Goal: Check status: Check status

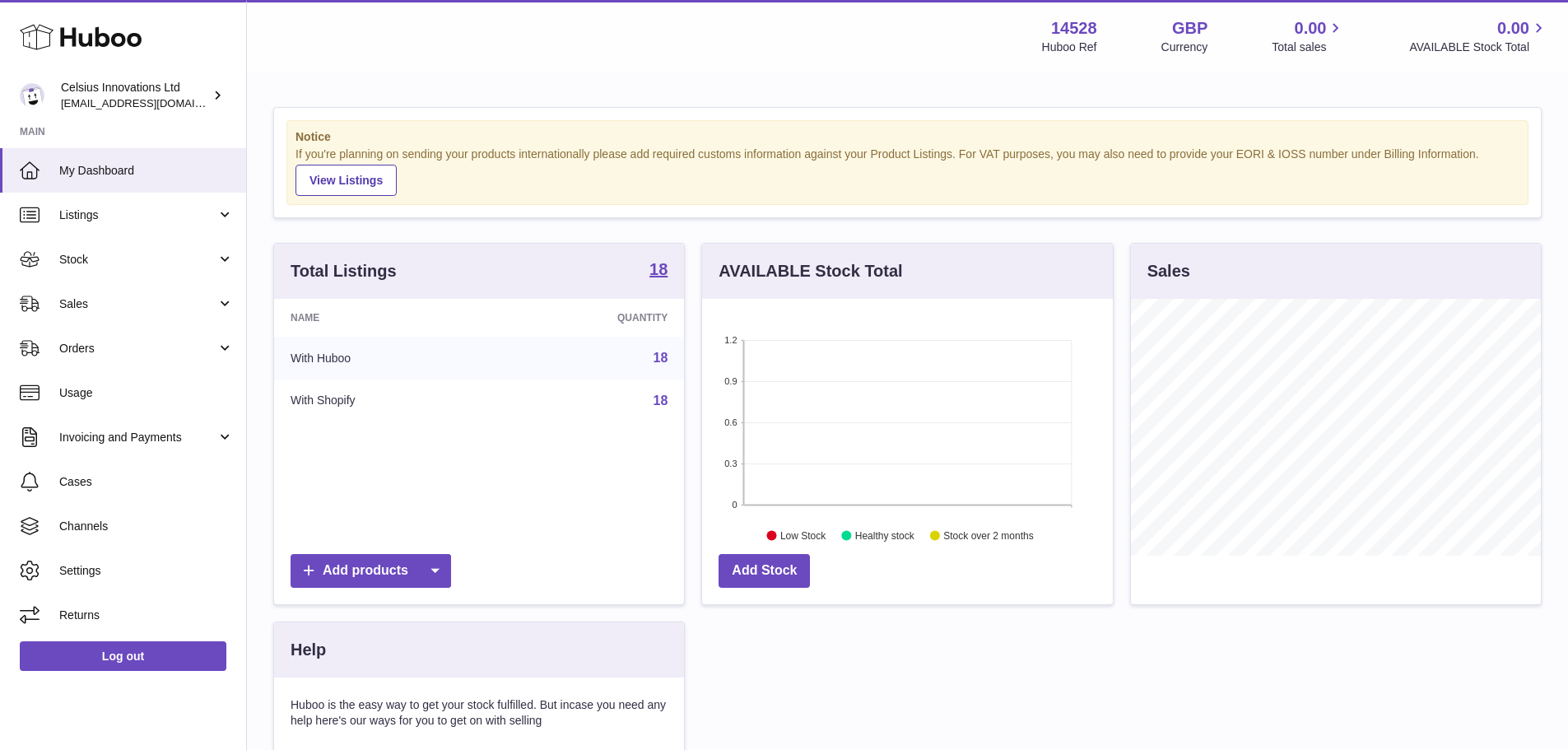
scroll to position [257, 410]
click at [87, 263] on span "Stock" at bounding box center [138, 259] width 157 height 15
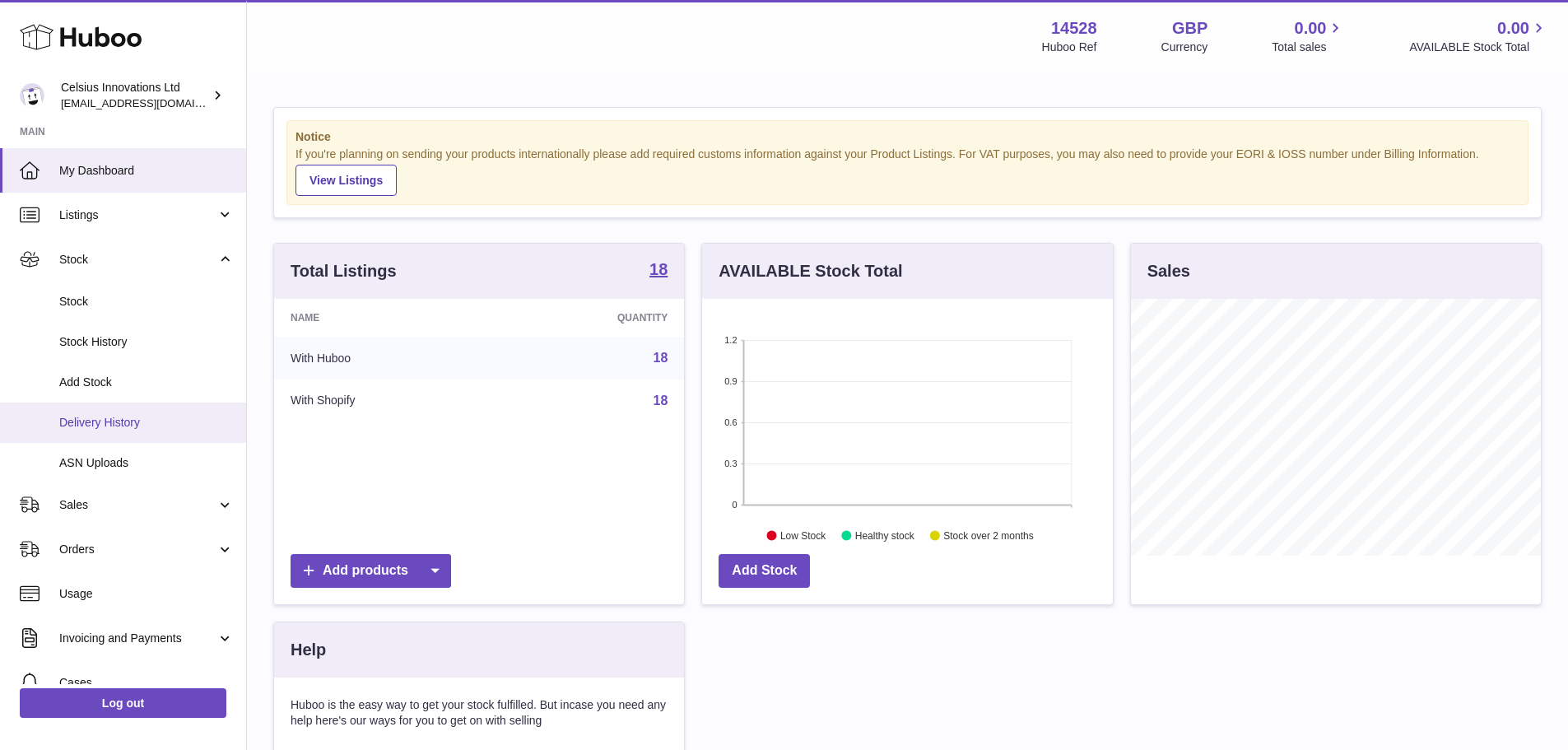
click at [131, 424] on span "Delivery History" at bounding box center [146, 422] width 174 height 15
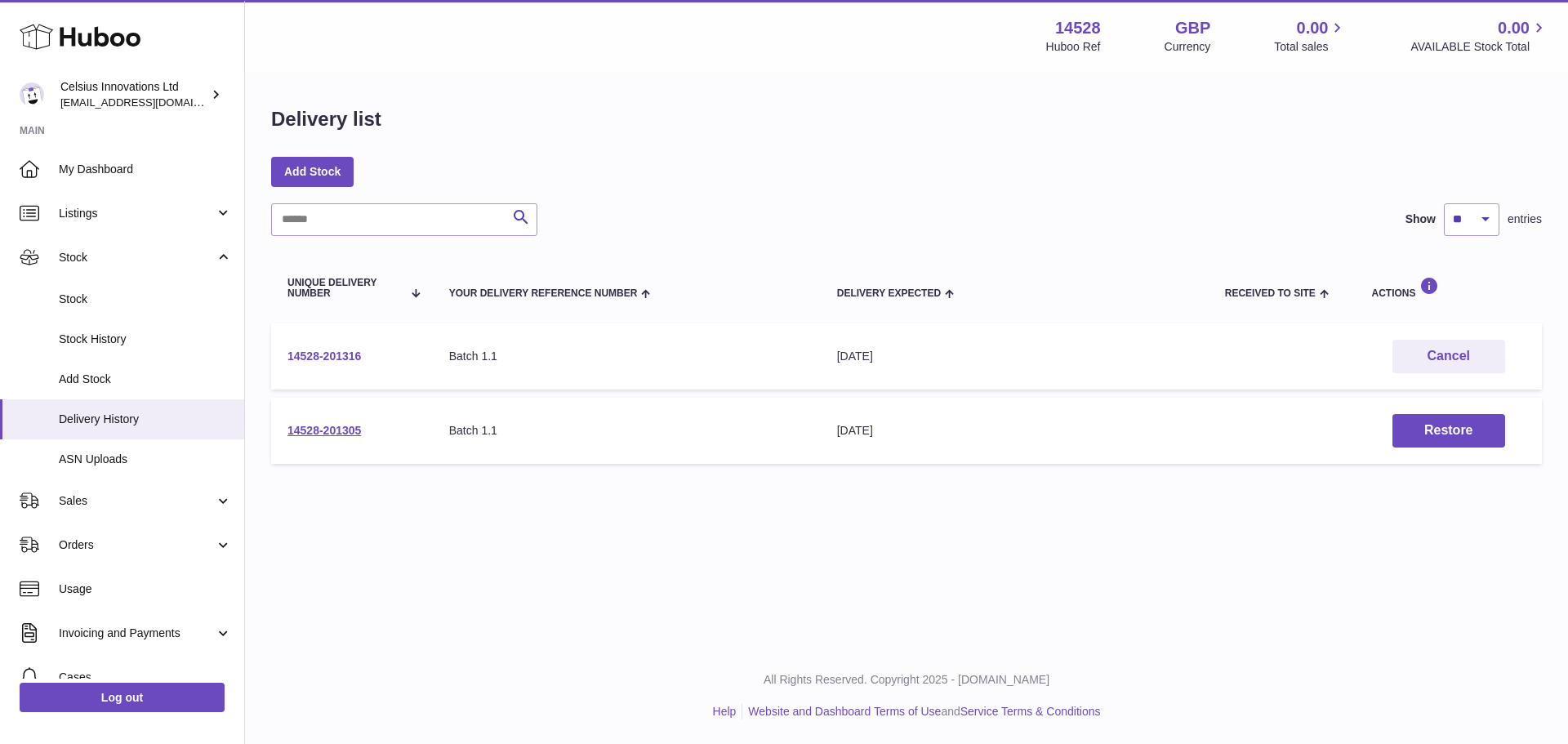
click at [346, 356] on link "14528-201316" at bounding box center [324, 356] width 73 height 13
click at [346, 431] on link "14528-201305" at bounding box center [324, 431] width 73 height 13
click at [336, 356] on link "14528-201316" at bounding box center [324, 356] width 73 height 13
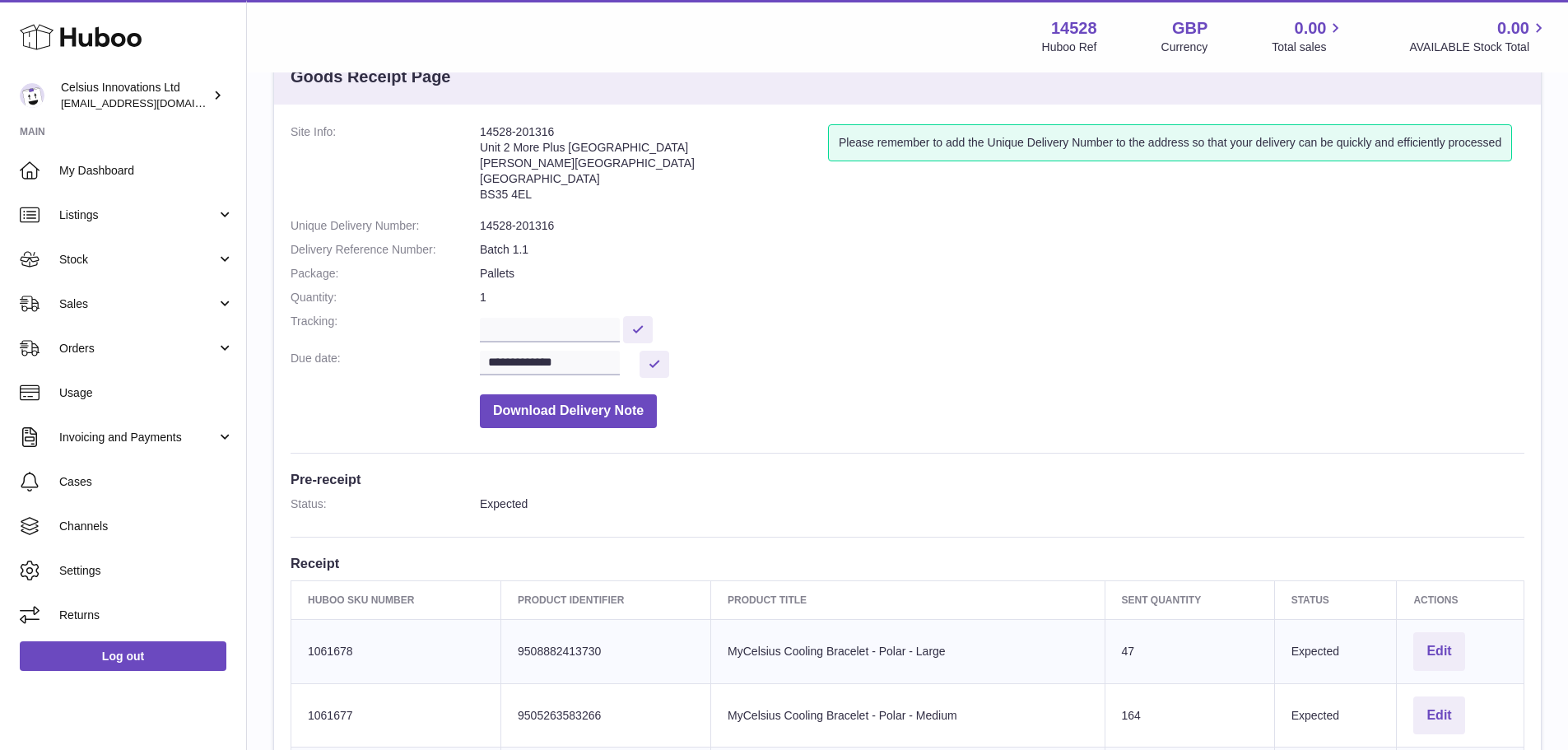
scroll to position [36, 0]
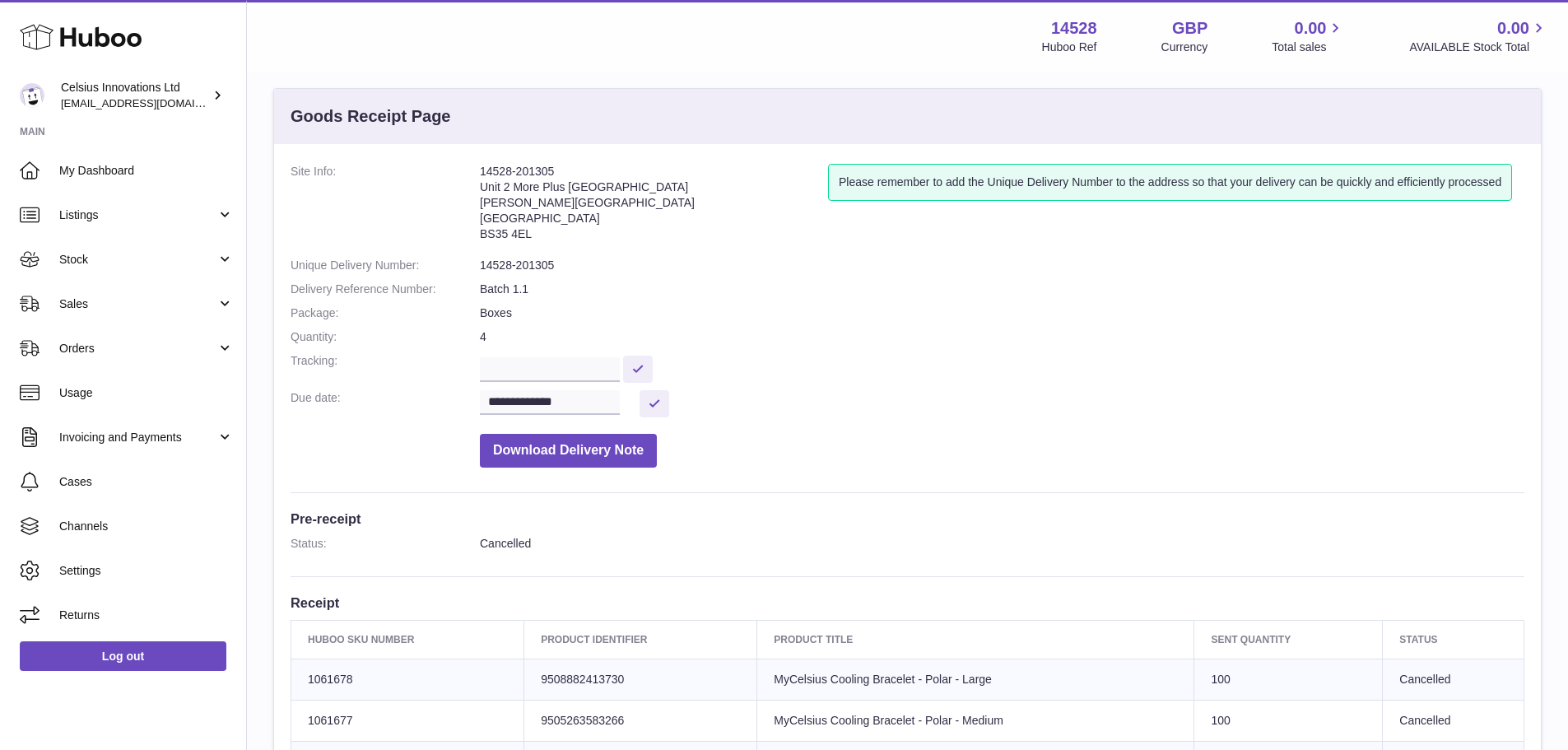
scroll to position [7, 0]
